Goal: Task Accomplishment & Management: Complete application form

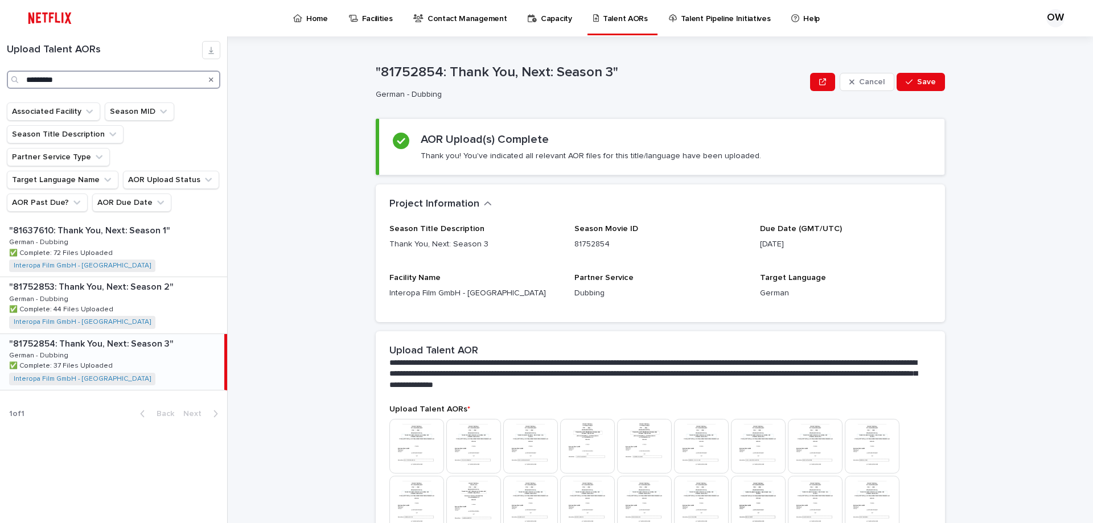
drag, startPoint x: 67, startPoint y: 78, endPoint x: 0, endPoint y: 79, distance: 66.6
click at [0, 78] on div "Upload Talent AORs *********" at bounding box center [113, 65] width 227 height 48
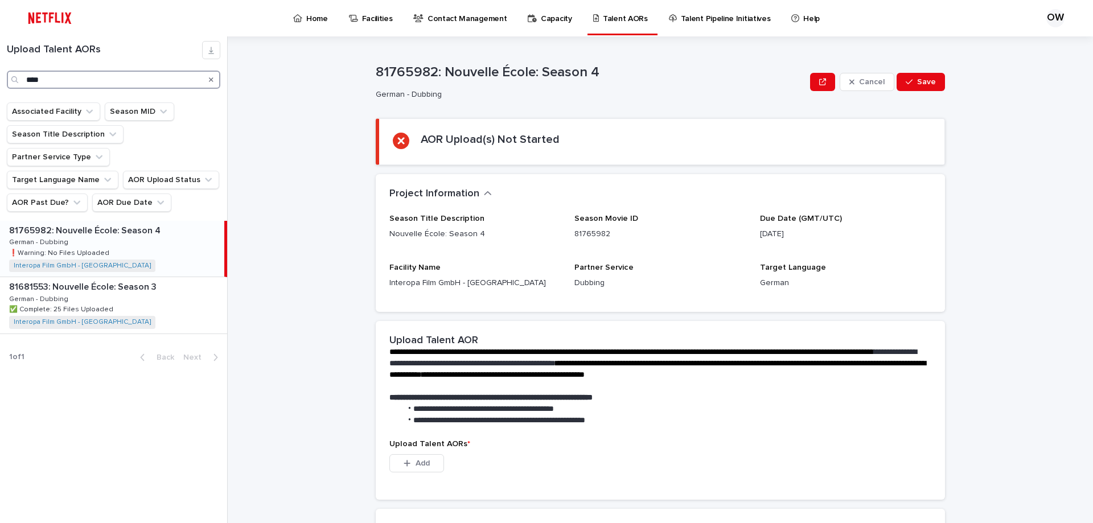
type input "****"
click at [130, 225] on div "81765982: Nouvelle École: Season 4 81765982: Nouvelle École: Season 4 German - …" at bounding box center [112, 249] width 224 height 56
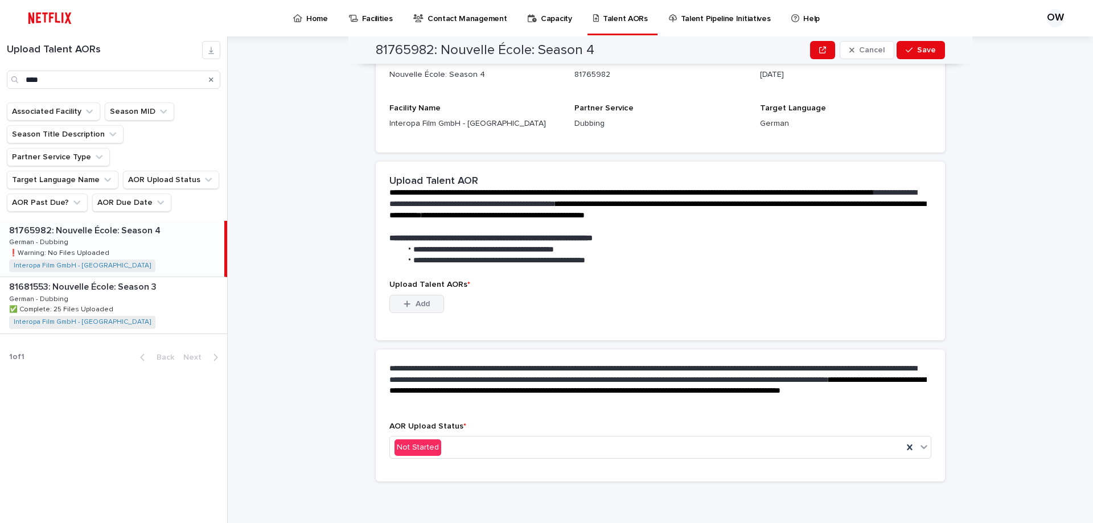
click at [416, 301] on span "Add" at bounding box center [423, 304] width 14 height 8
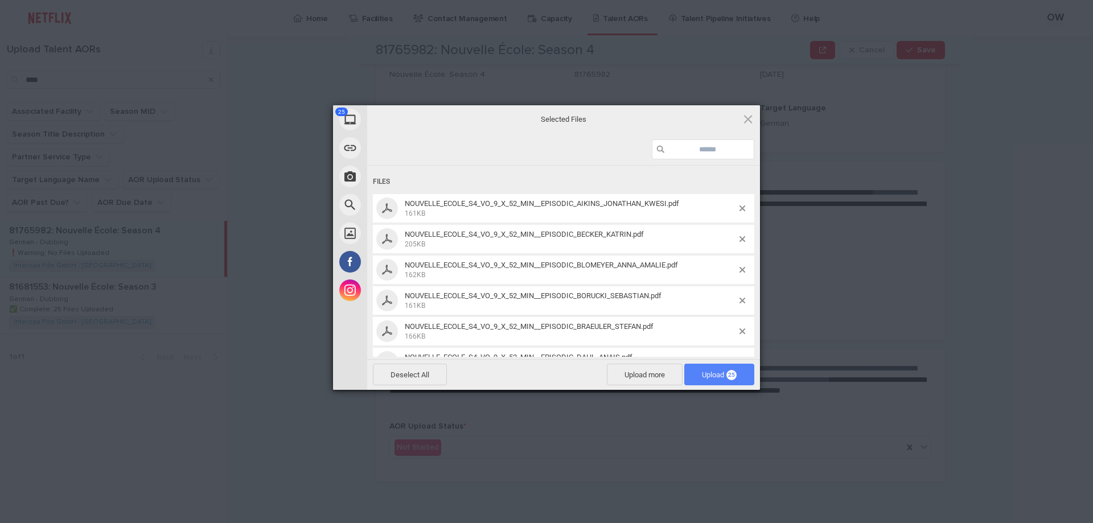
click at [704, 374] on span "Upload 25" at bounding box center [719, 375] width 35 height 9
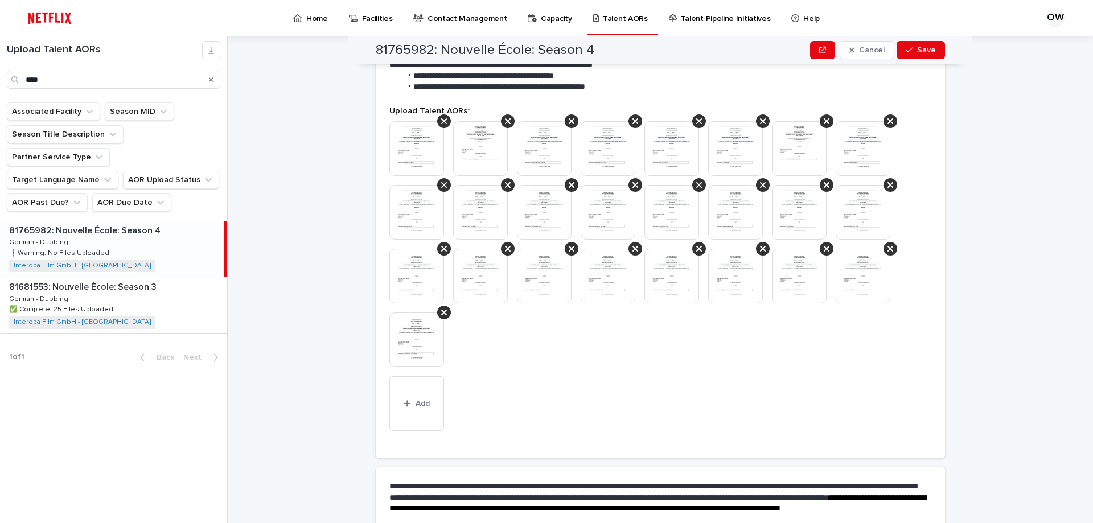
scroll to position [395, 0]
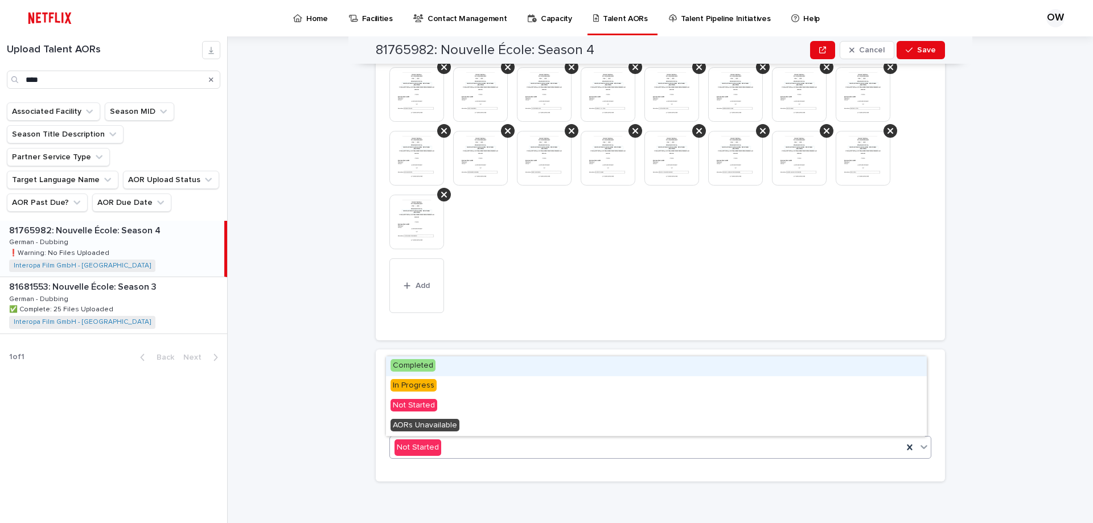
click at [494, 446] on div "Not Started" at bounding box center [646, 447] width 513 height 19
click at [437, 366] on div "Completed" at bounding box center [656, 366] width 541 height 20
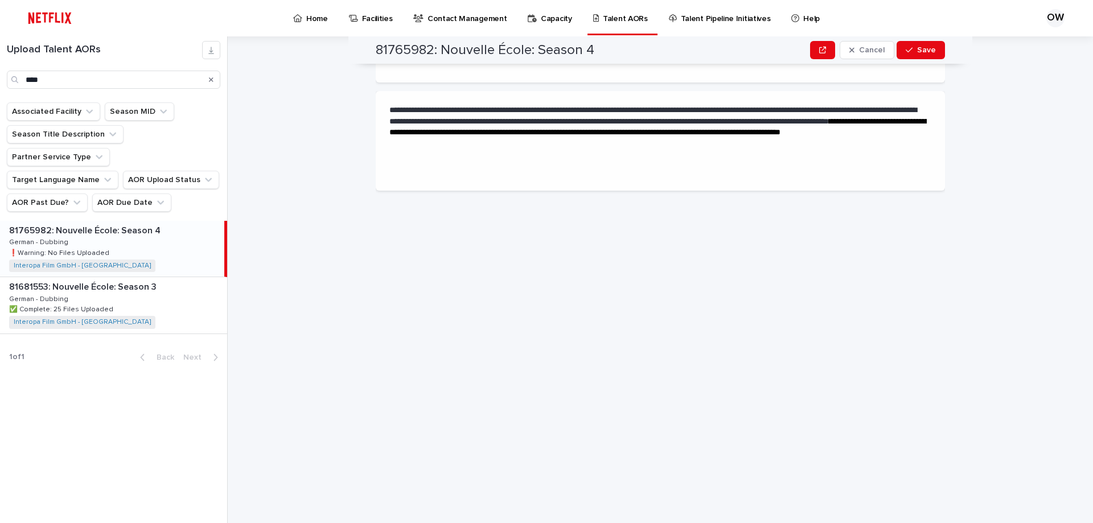
scroll to position [0, 0]
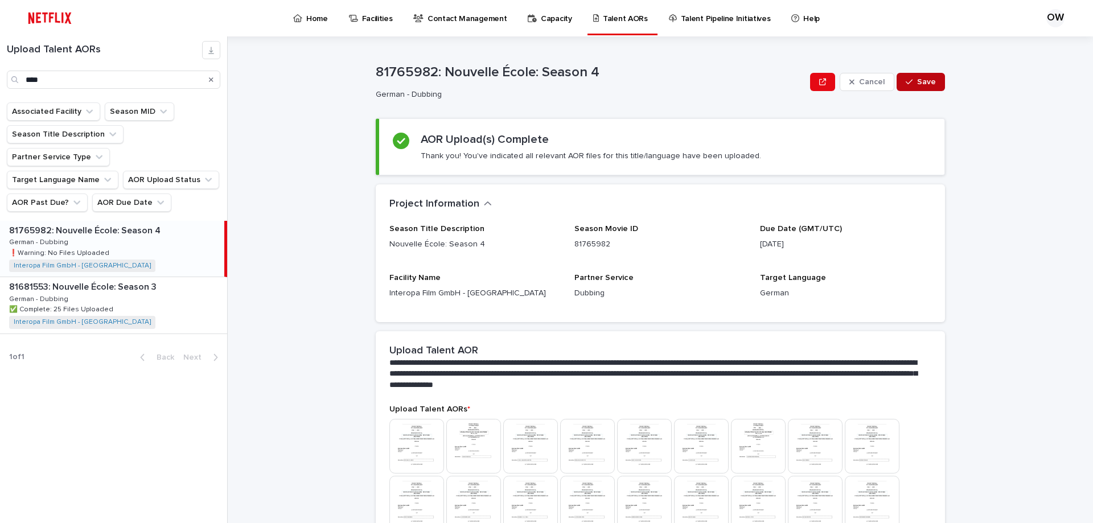
click at [916, 77] on button "Save" at bounding box center [921, 82] width 48 height 18
